Goal: Find specific page/section: Find specific page/section

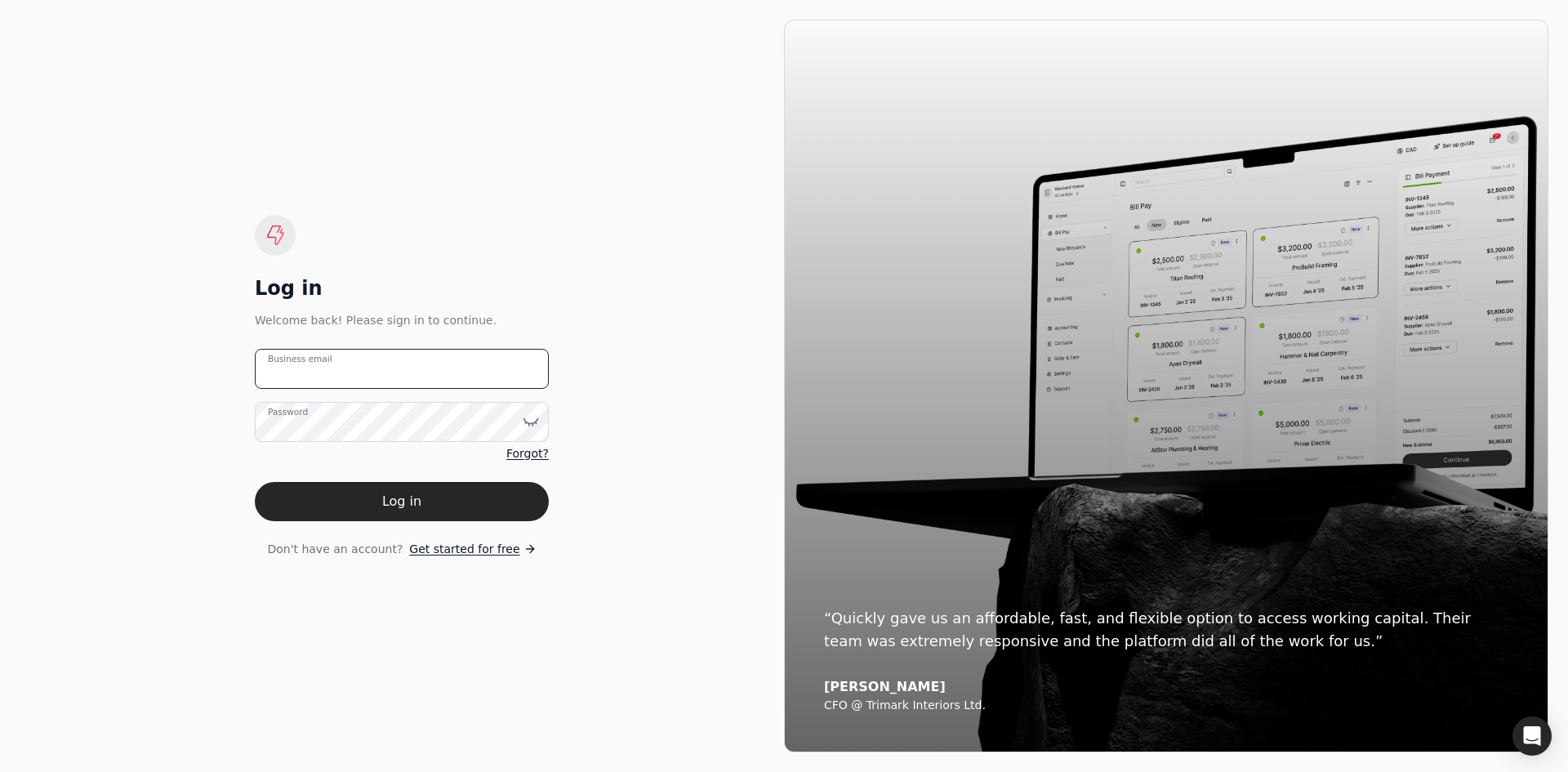
click at [323, 378] on email "Business email" at bounding box center [401, 369] width 294 height 40
type email "[EMAIL_ADDRESS][DOMAIN_NAME]"
click at [345, 504] on button "Log in" at bounding box center [401, 501] width 294 height 39
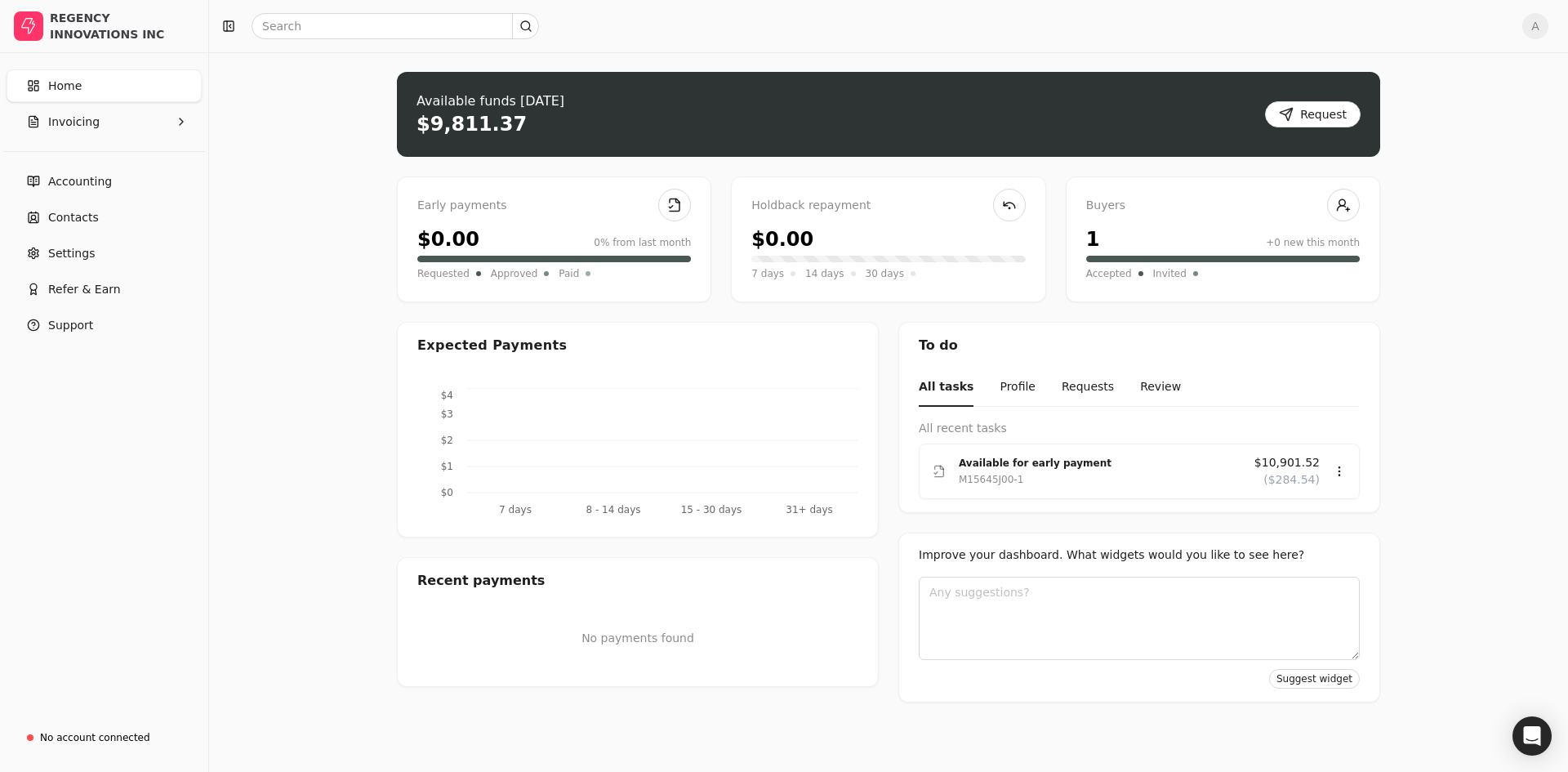
click at [78, 71] on link "Home" at bounding box center [104, 85] width 195 height 32
click at [65, 83] on span "Home" at bounding box center [65, 86] width 33 height 17
click at [107, 178] on link "Accounting" at bounding box center [104, 181] width 195 height 32
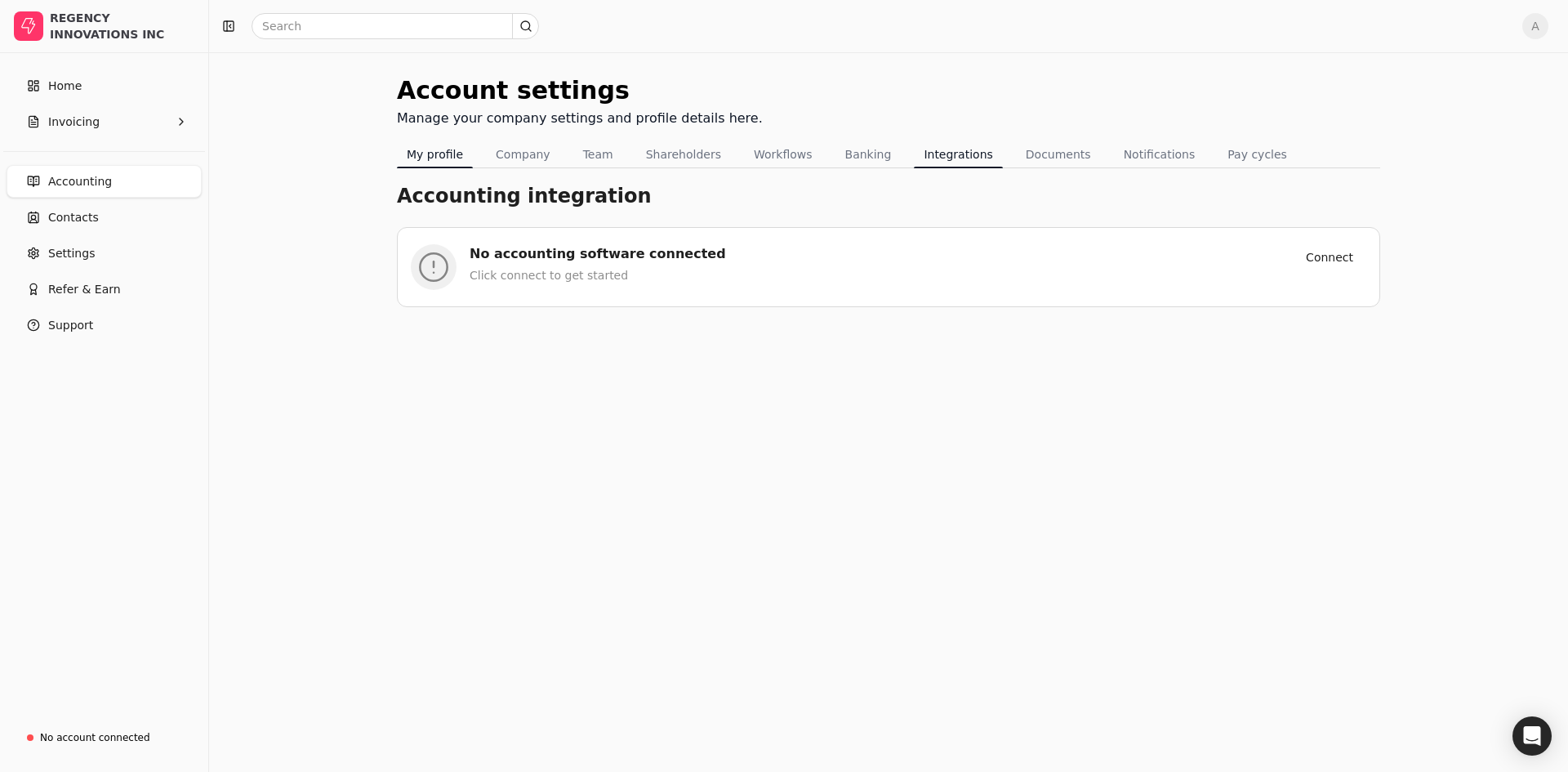
click at [434, 145] on button "My profile" at bounding box center [434, 154] width 76 height 26
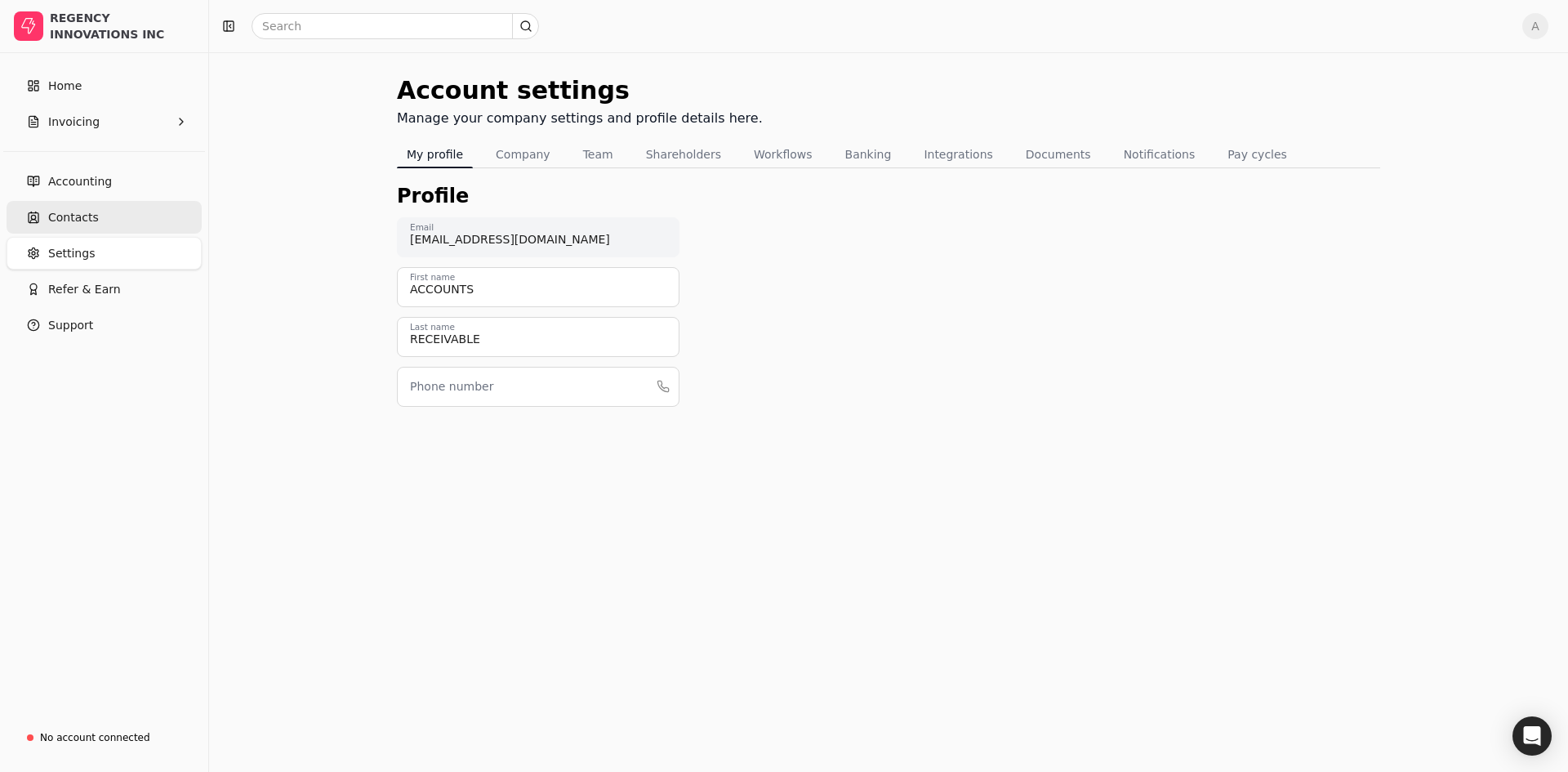
click at [67, 210] on span "Contacts" at bounding box center [73, 217] width 51 height 17
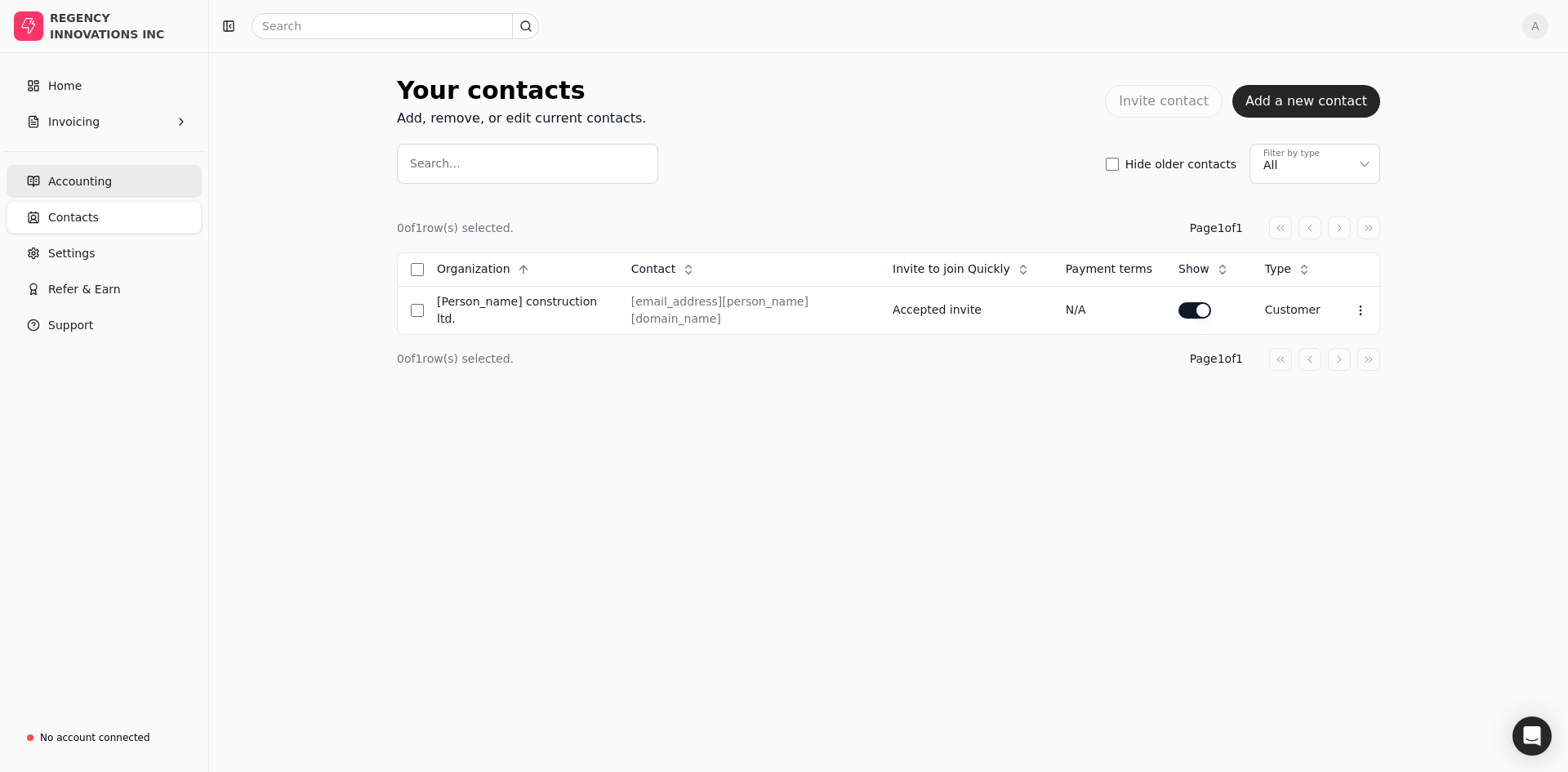
click at [85, 176] on span "Accounting" at bounding box center [80, 182] width 64 height 17
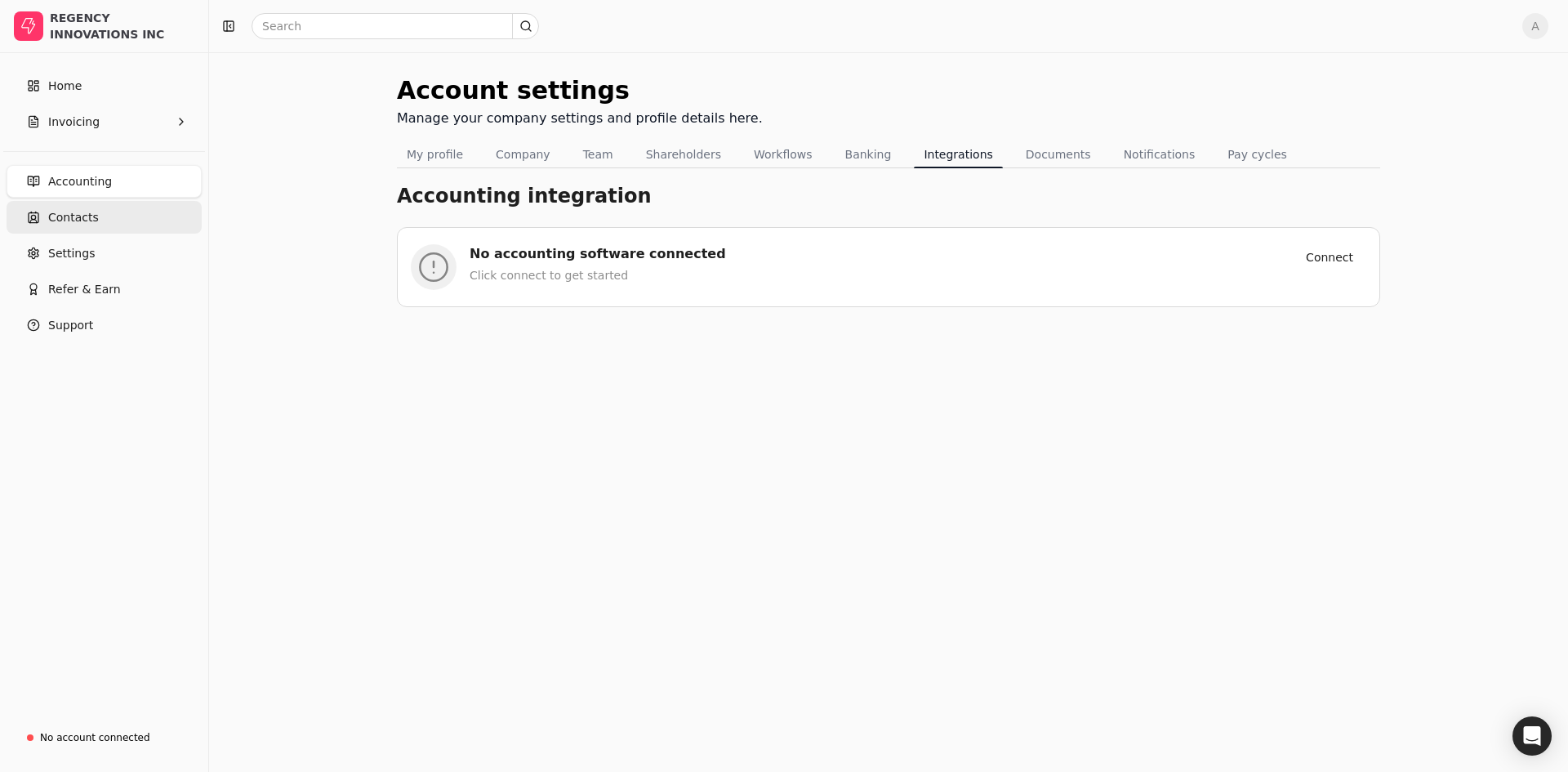
click at [94, 212] on link "Contacts" at bounding box center [104, 217] width 195 height 32
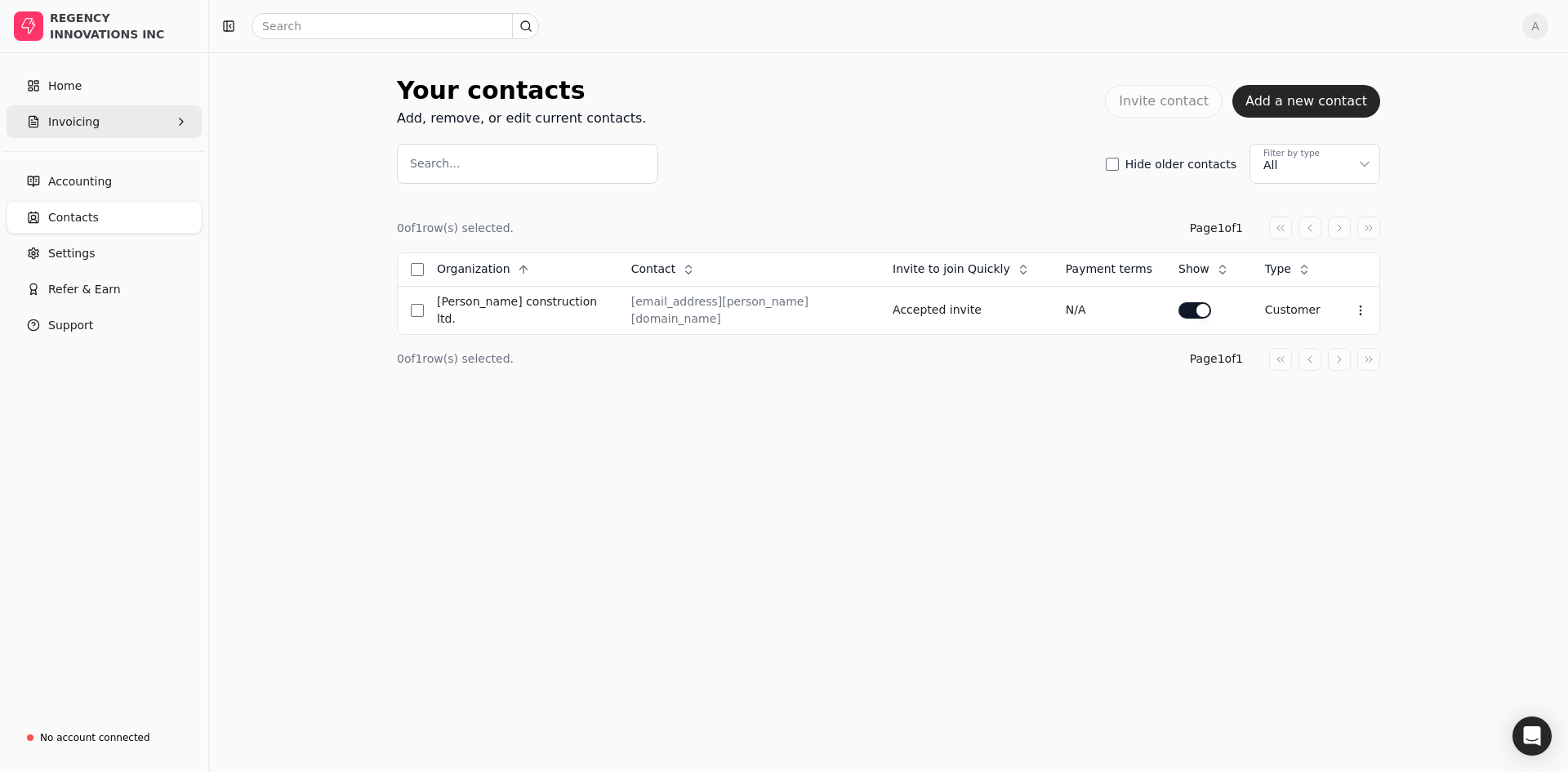
click at [100, 127] on button "Invoicing" at bounding box center [104, 122] width 195 height 32
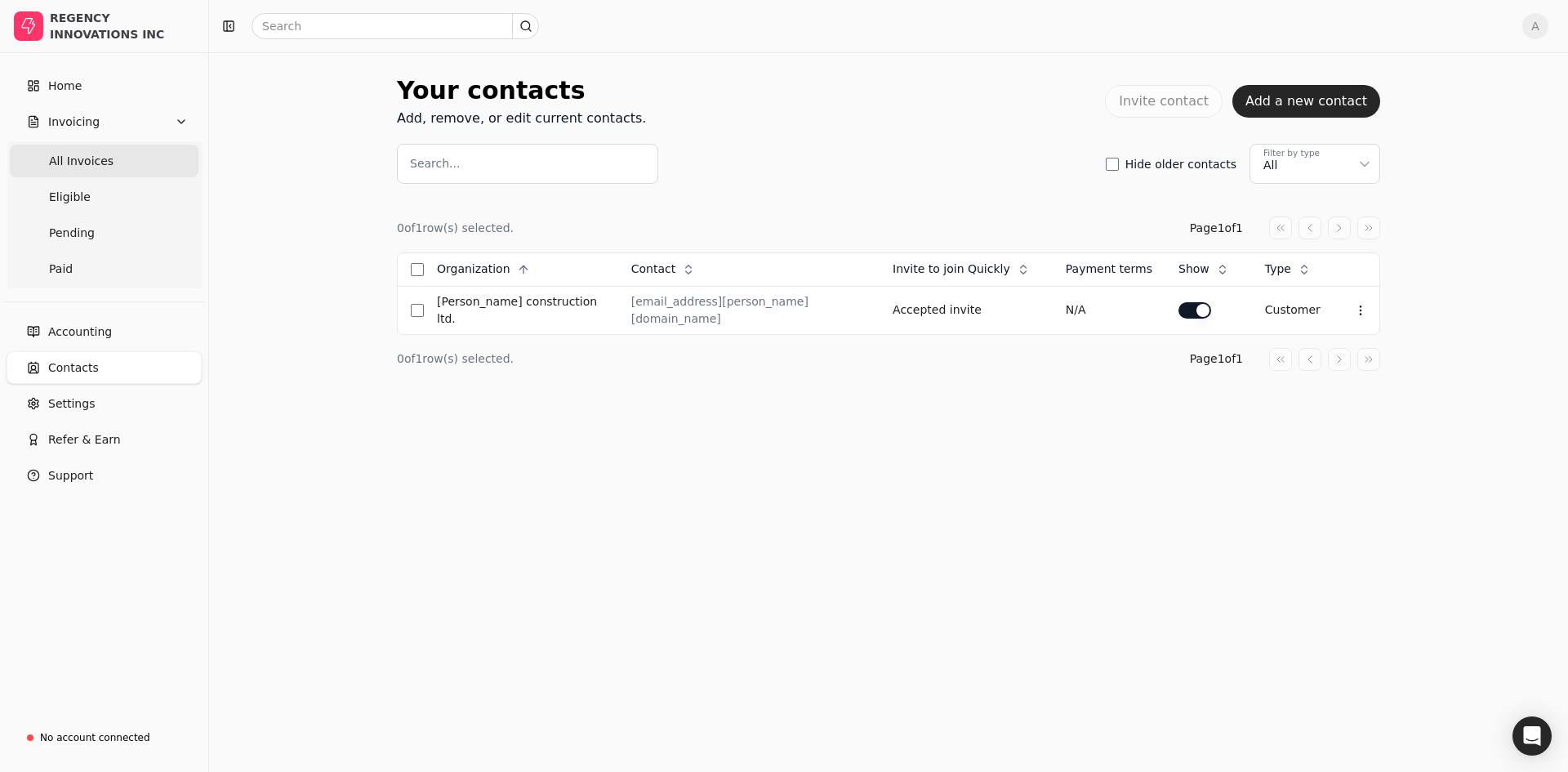
click at [118, 162] on Invoices "All Invoices" at bounding box center [104, 161] width 189 height 32
